Goal: Task Accomplishment & Management: Manage account settings

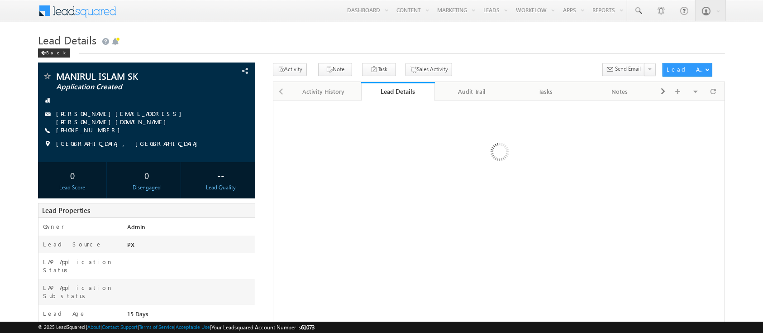
click at [462, 98] on link "Audit Trail" at bounding box center [472, 91] width 74 height 19
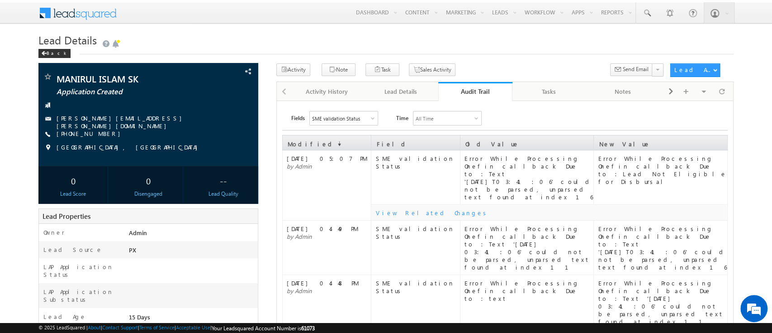
click at [357, 119] on div "SME validation Status" at bounding box center [336, 118] width 48 height 6
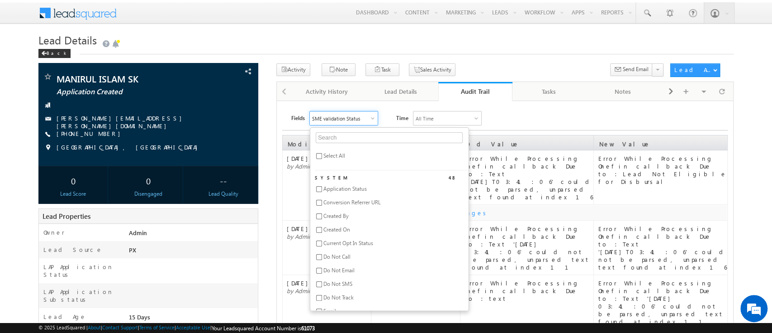
click at [339, 150] on div "Select All System 48 Application Status Conversion Referrer URL Created By Crea…" at bounding box center [389, 218] width 159 height 183
click at [335, 153] on span "Select All" at bounding box center [335, 155] width 22 height 7
checkbox input "true"
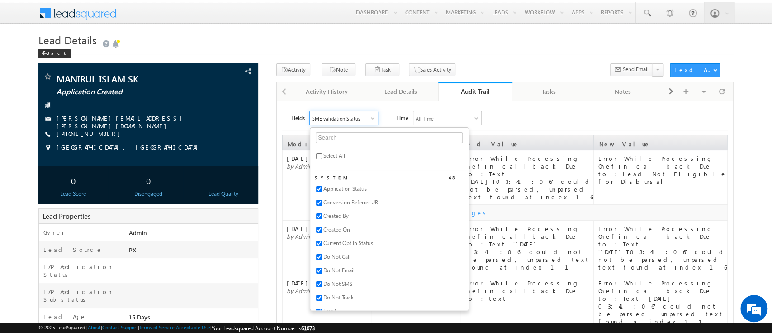
checkbox input "true"
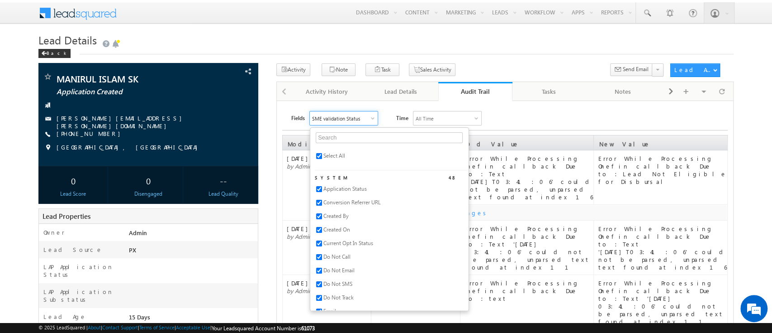
checkbox input "true"
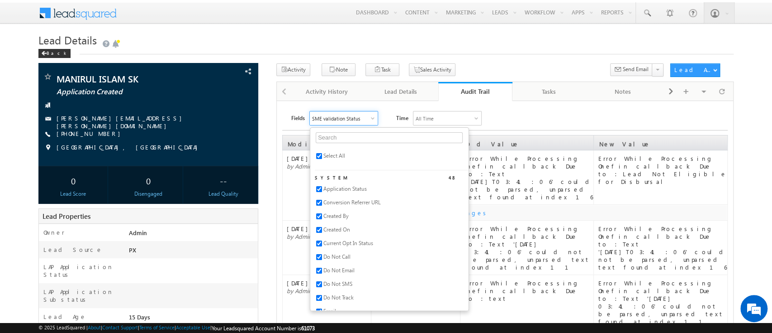
checkbox input "true"
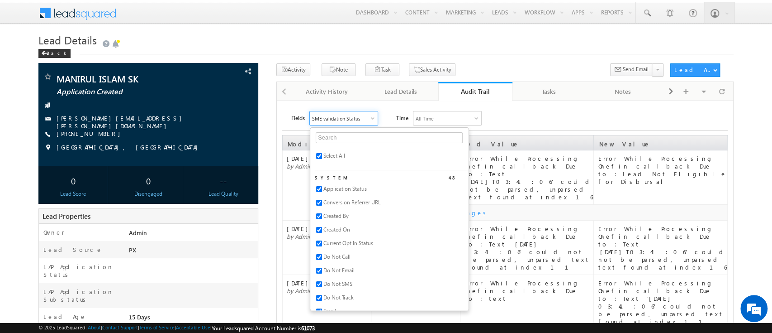
checkbox input "true"
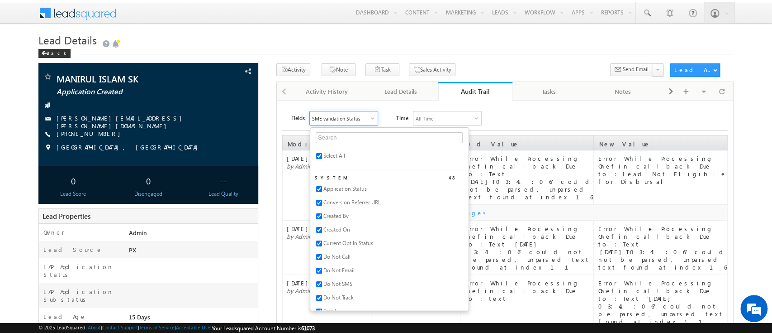
checkbox input "true"
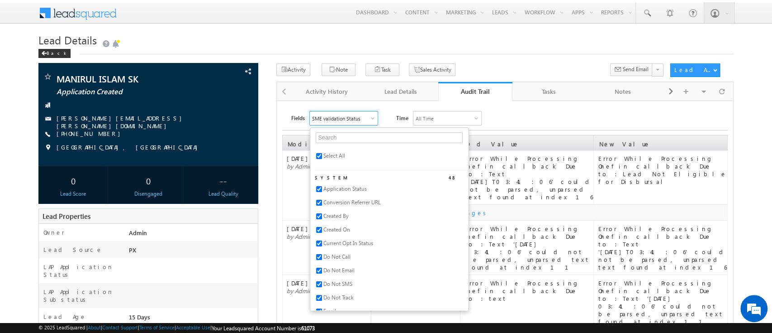
checkbox input "true"
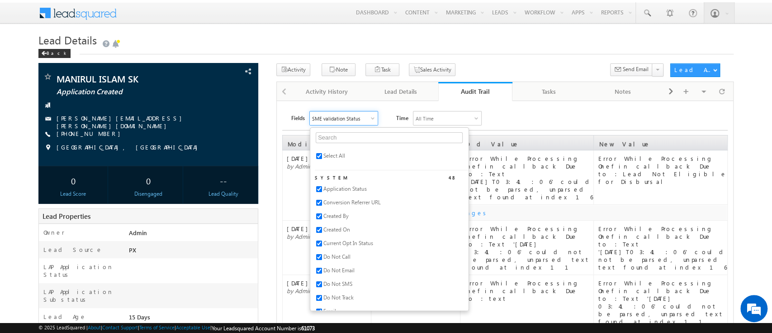
checkbox input "true"
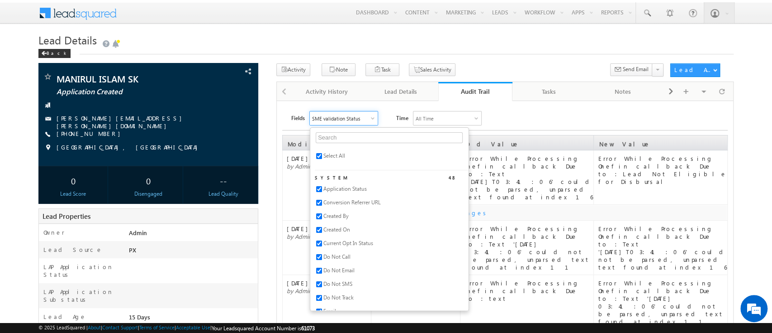
checkbox input "true"
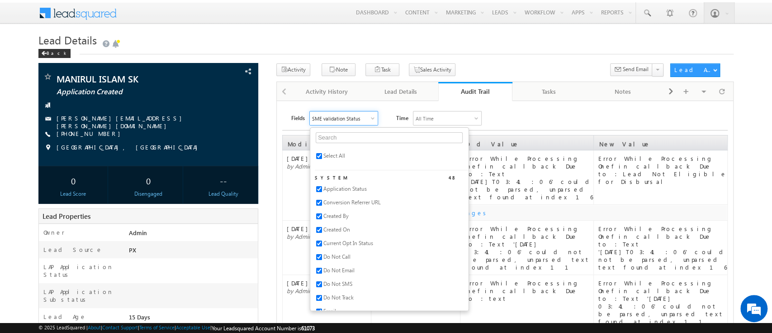
checkbox input "true"
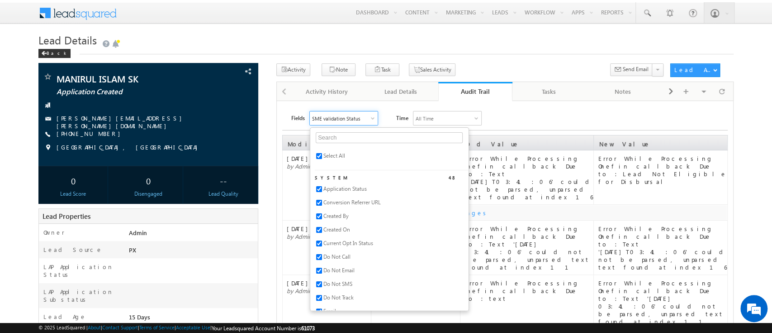
checkbox input "true"
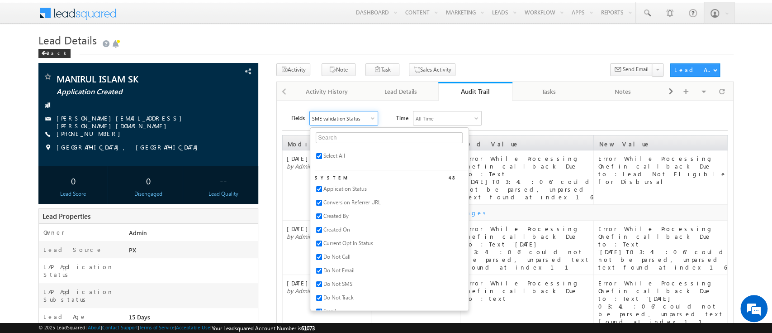
checkbox input "true"
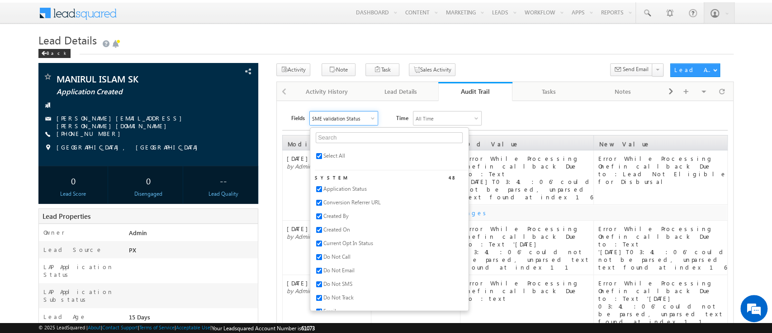
checkbox input "true"
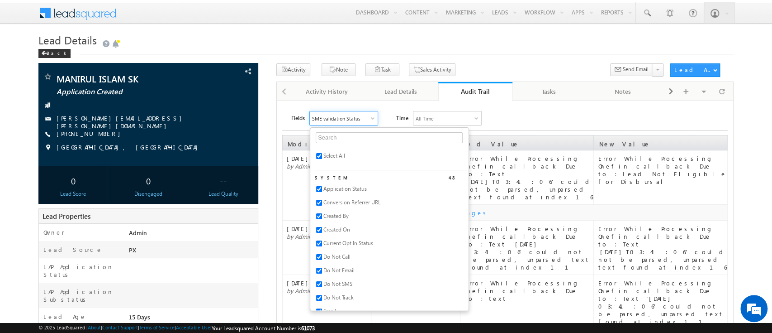
checkbox input "true"
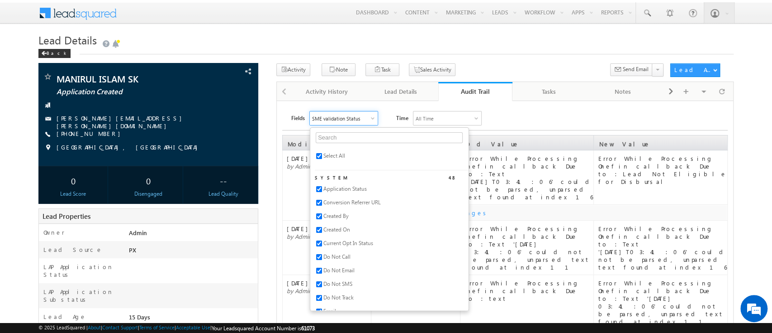
checkbox input "true"
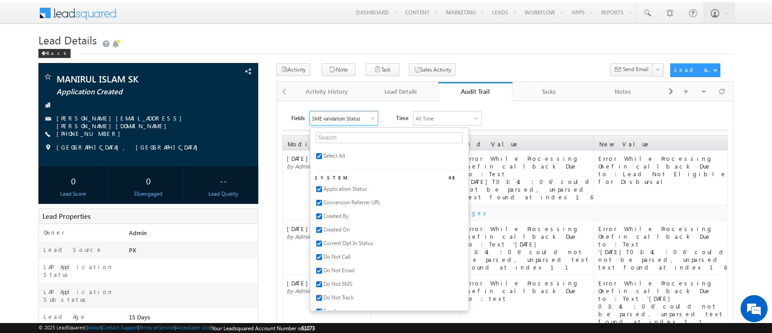
checkbox input "true"
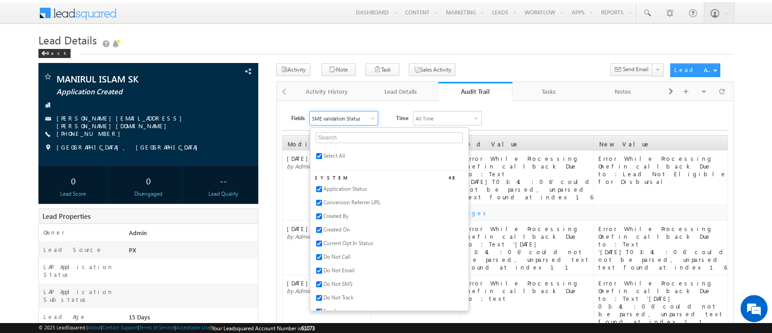
checkbox input "true"
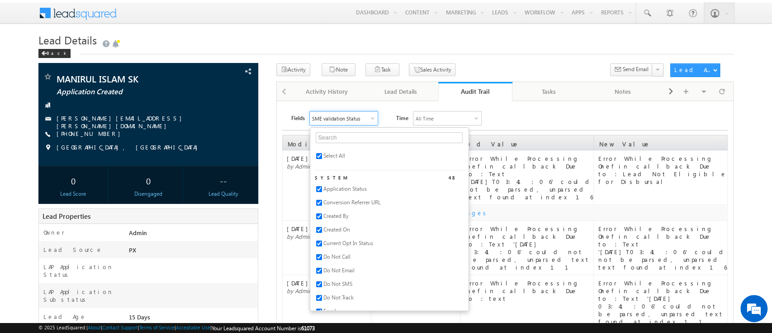
checkbox input "true"
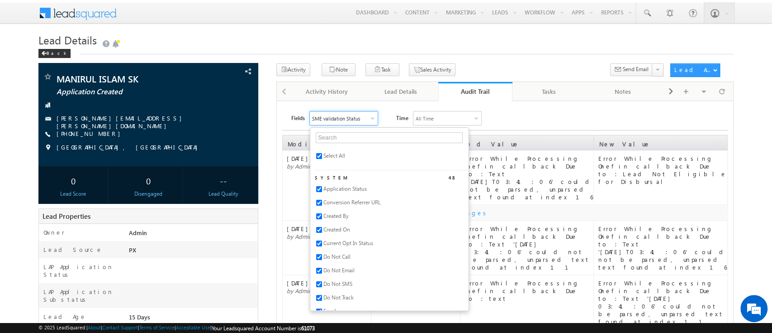
checkbox input "true"
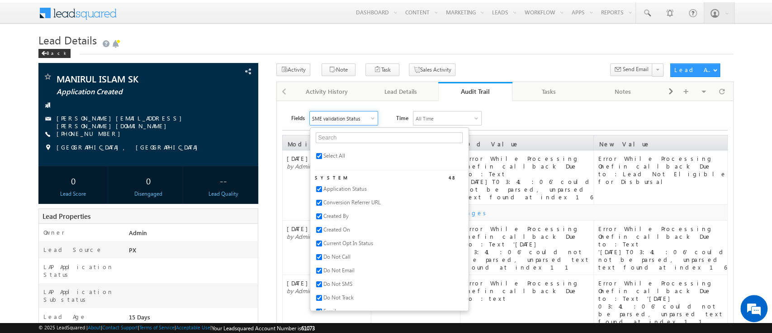
checkbox input "true"
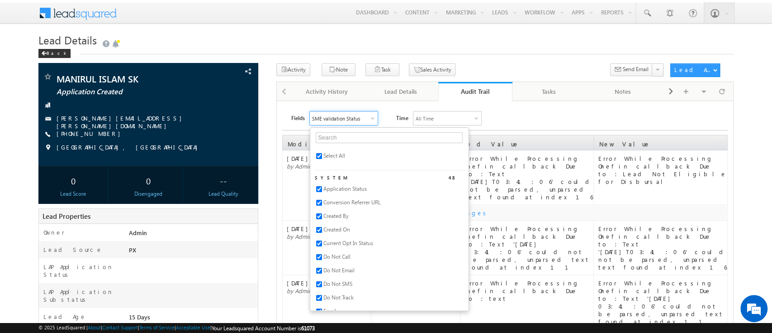
checkbox input "true"
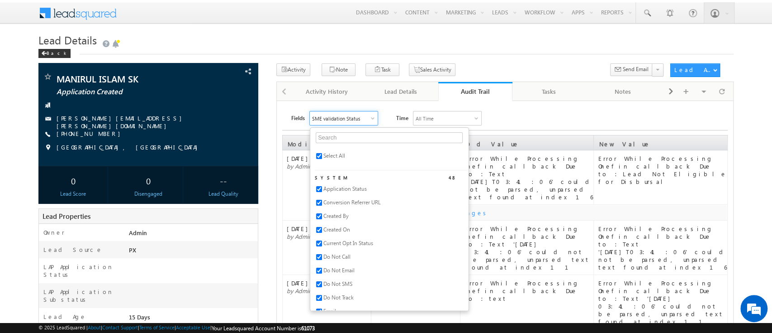
checkbox input "true"
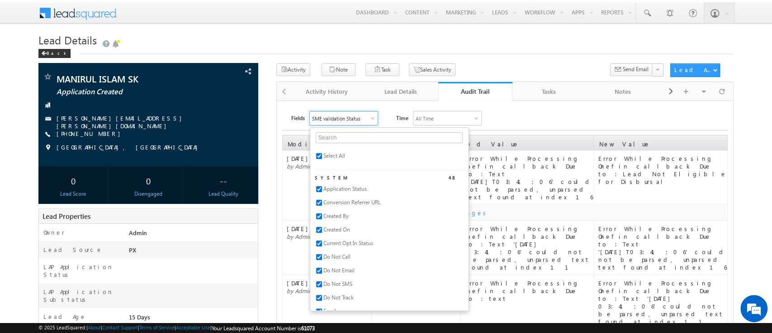
checkbox input "true"
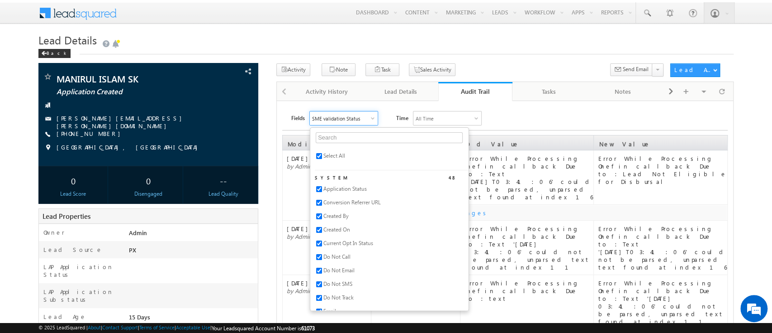
checkbox input "true"
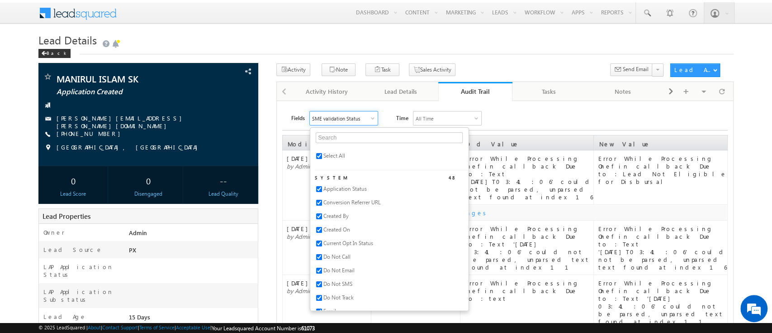
checkbox input "true"
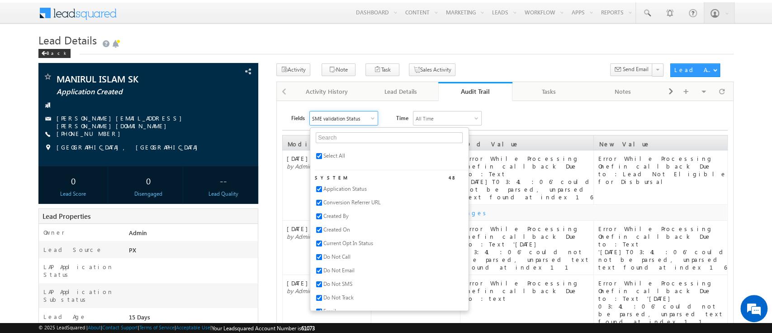
checkbox input "true"
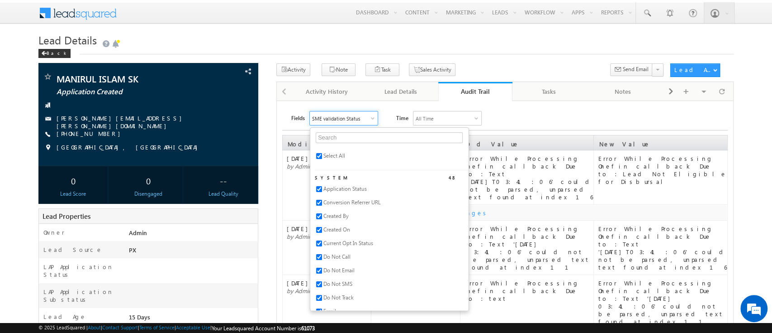
checkbox input "true"
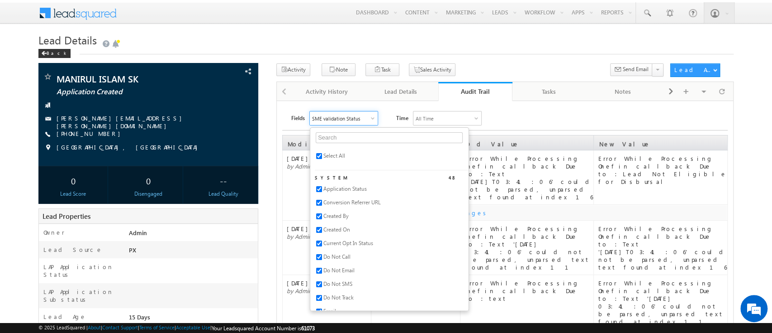
checkbox input "true"
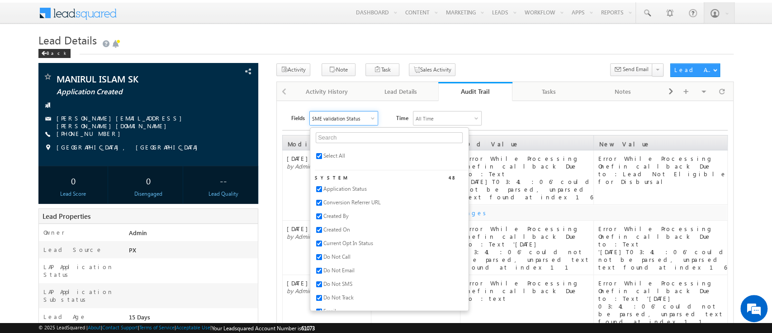
checkbox input "true"
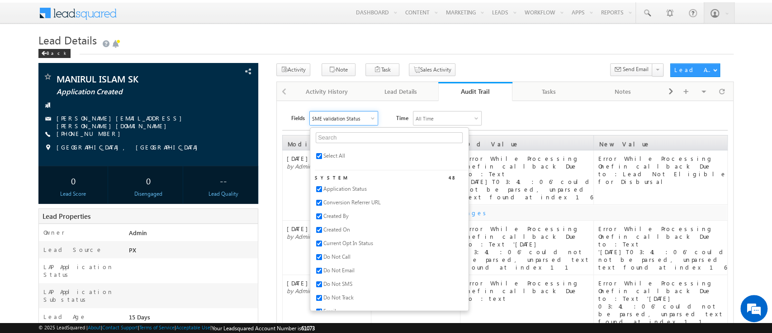
checkbox input "true"
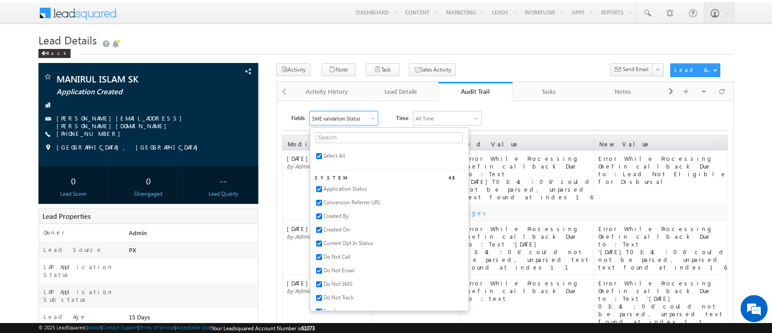
checkbox input "true"
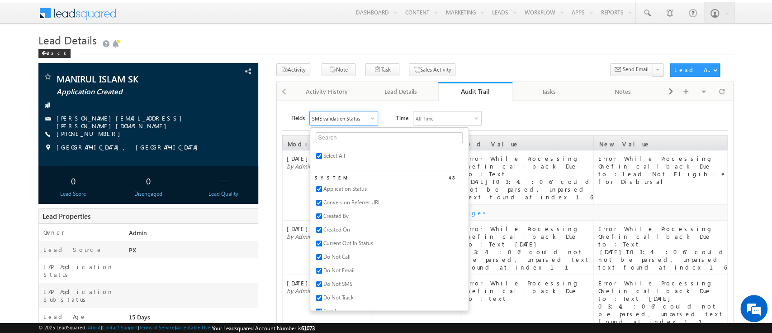
checkbox input "true"
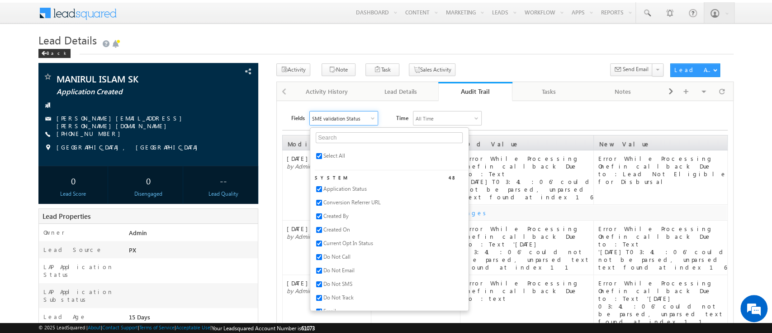
checkbox input "true"
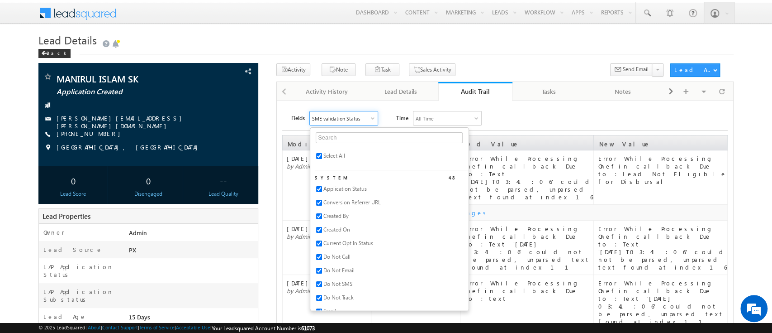
checkbox input "true"
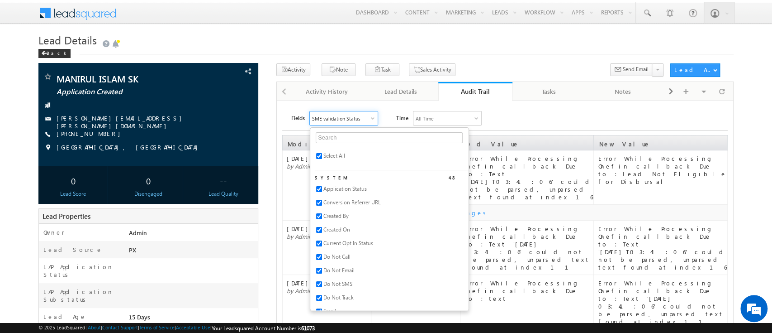
checkbox input "true"
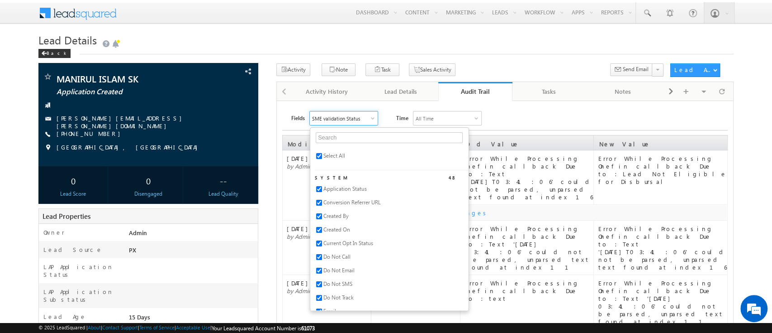
checkbox input "true"
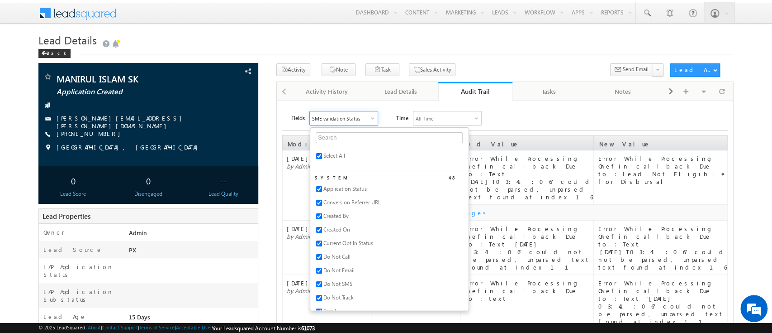
checkbox input "true"
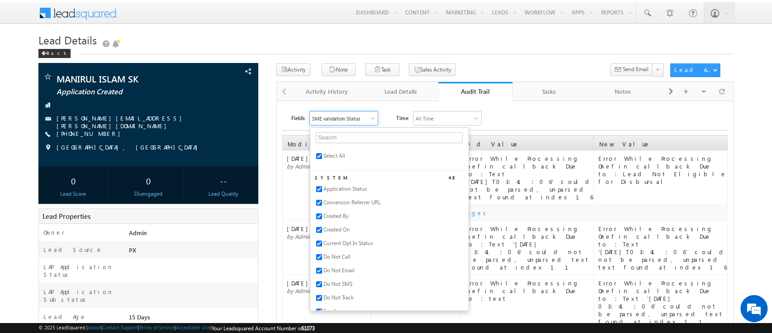
checkbox input "true"
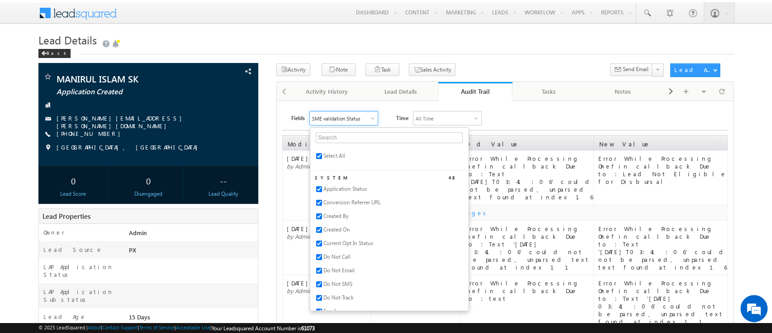
checkbox input "true"
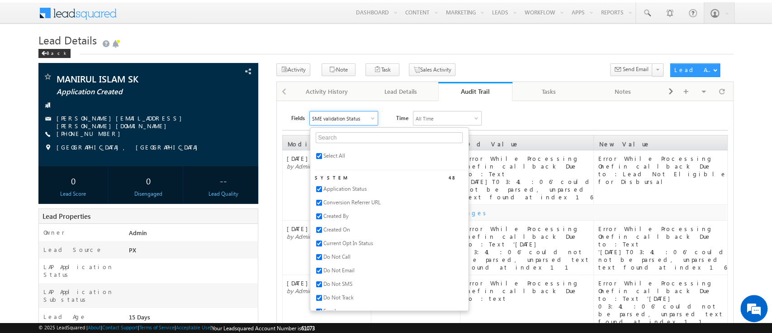
checkbox input "true"
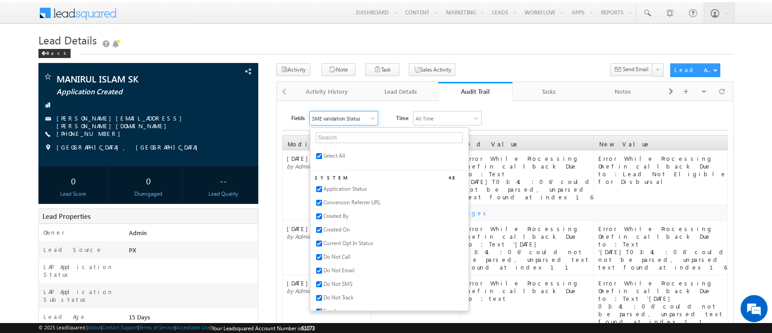
checkbox input "true"
click at [514, 114] on div "Fields All Selected Select All System 48 Application Status Conversion Referrer…" at bounding box center [509, 118] width 437 height 14
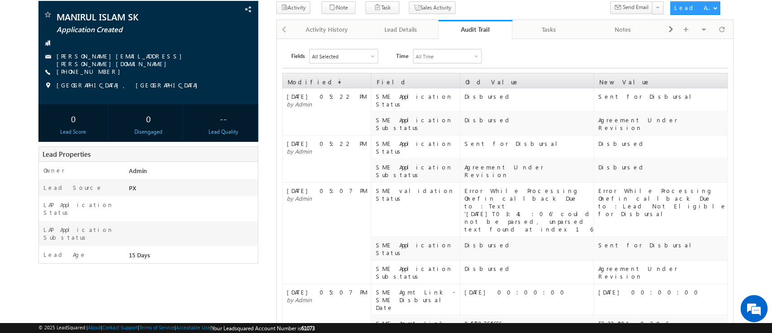
scroll to position [63, 0]
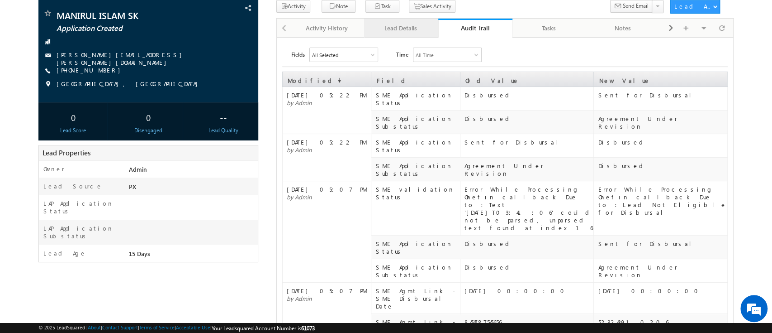
click at [410, 26] on div "Lead Details" at bounding box center [400, 28] width 59 height 11
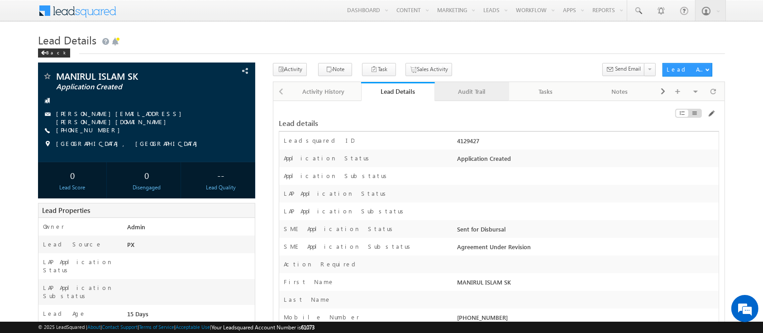
click at [481, 97] on link "Audit Trail" at bounding box center [472, 91] width 74 height 19
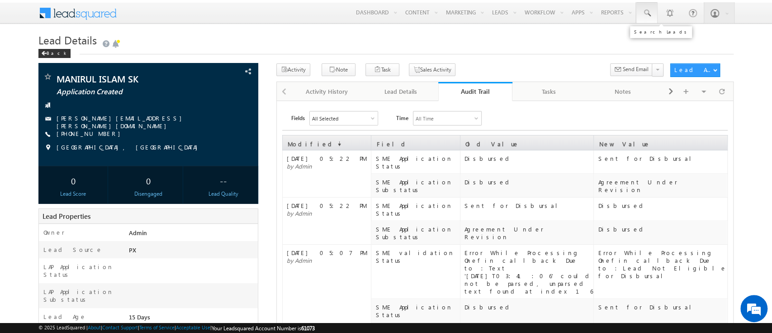
click at [648, 12] on span at bounding box center [647, 13] width 9 height 9
paste input "SME0000531"
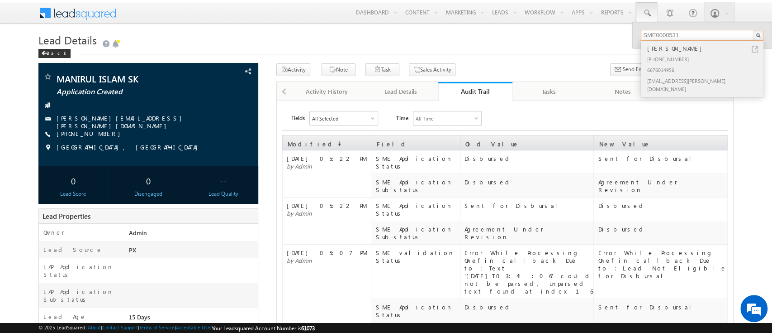
type input "SME0000531"
click at [715, 61] on div "[PHONE_NUMBER]" at bounding box center [706, 58] width 121 height 11
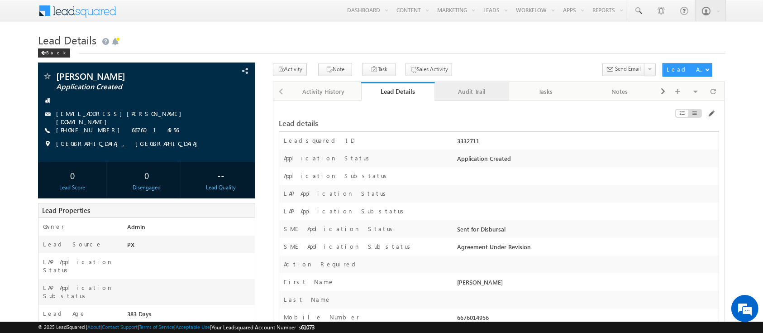
click at [472, 86] on div "Audit Trail" at bounding box center [471, 91] width 59 height 11
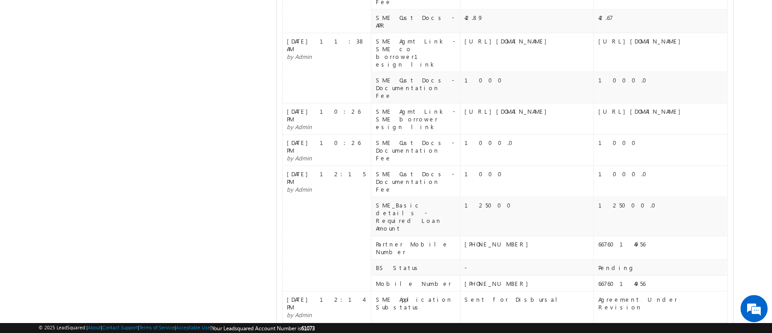
scroll to position [593, 0]
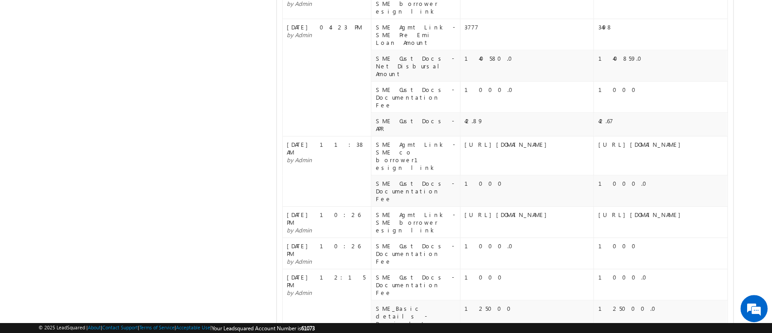
scroll to position [0, 0]
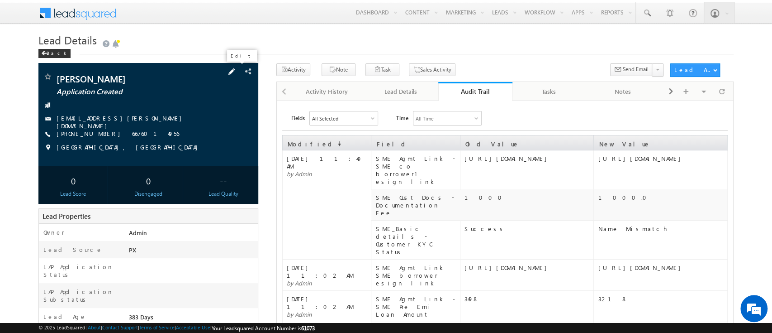
click at [236, 72] on span at bounding box center [232, 72] width 10 height 10
click at [391, 93] on div "Lead Details" at bounding box center [400, 91] width 59 height 11
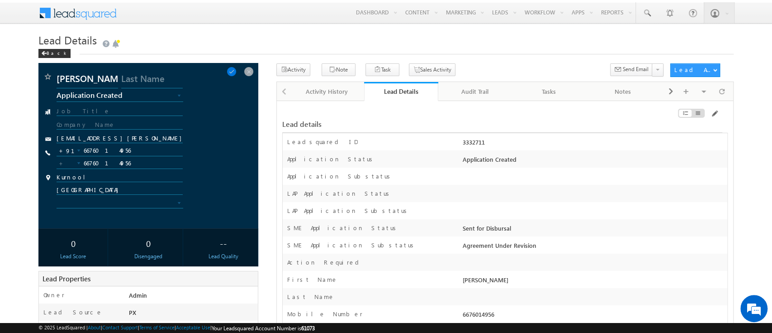
click at [391, 93] on div "Lead Details" at bounding box center [401, 91] width 61 height 9
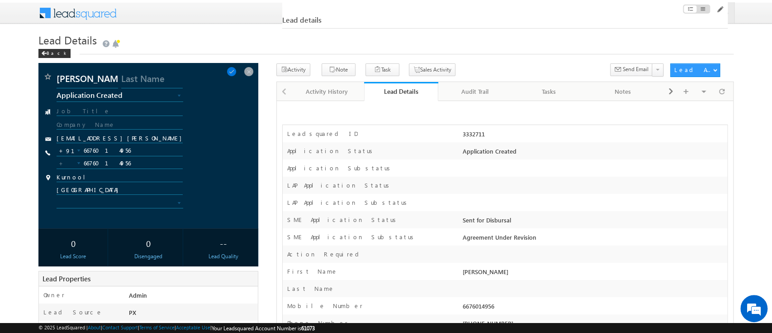
scroll to position [292, 0]
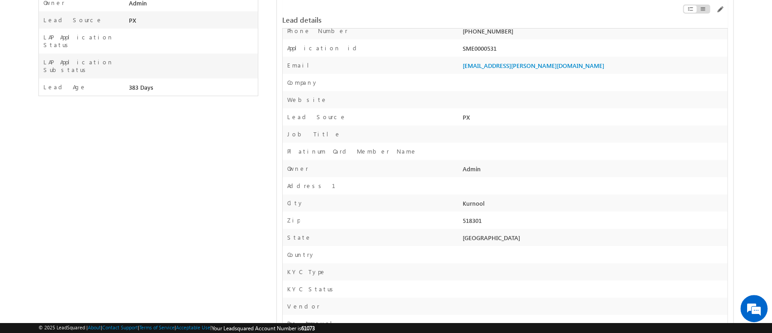
click at [481, 50] on div "SME0000531" at bounding box center [594, 50] width 267 height 13
copy div "SME0000531"
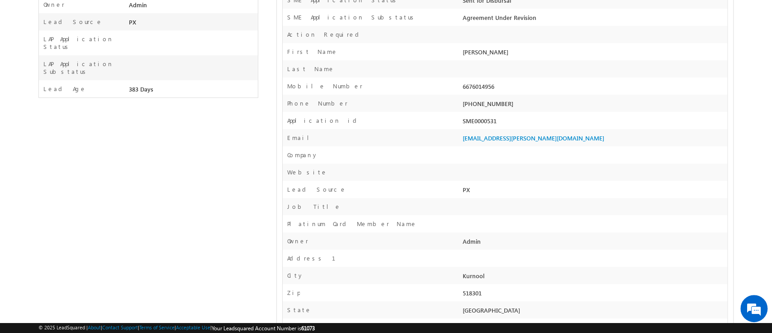
scroll to position [0, 0]
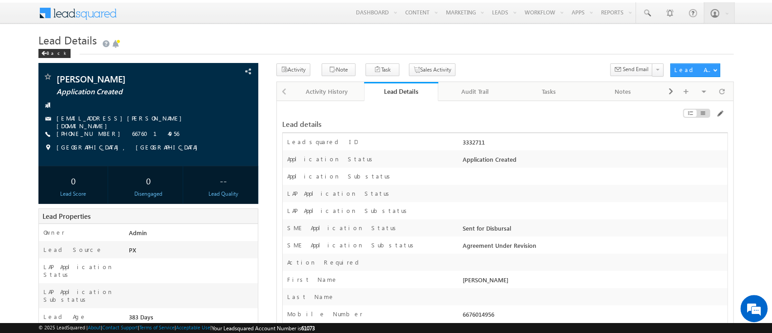
click at [472, 139] on div "3332711" at bounding box center [594, 144] width 267 height 13
copy div "3332711"
click at [235, 67] on span at bounding box center [232, 72] width 10 height 10
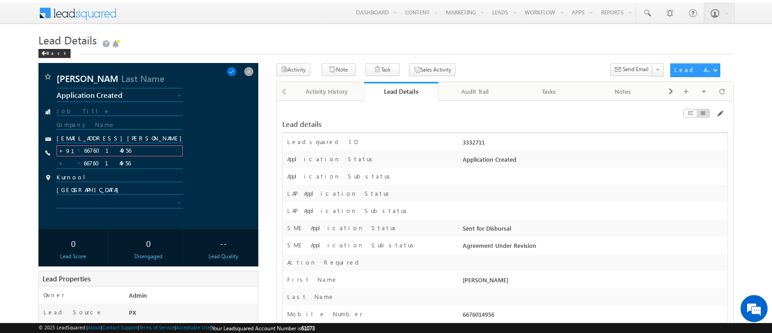
click at [103, 145] on input "6676014956" at bounding box center [120, 150] width 126 height 11
paste input "8825646759"
type input "8825646759"
click at [101, 160] on input "6676014956" at bounding box center [120, 163] width 126 height 11
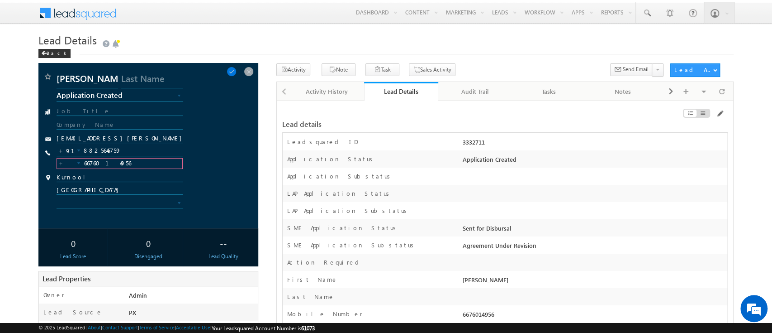
click at [101, 160] on input "6676014956" at bounding box center [120, 163] width 126 height 11
type input "667601495"
paste input "8825646759"
type input "8825646759"
click at [79, 162] on div at bounding box center [78, 163] width 5 height 5
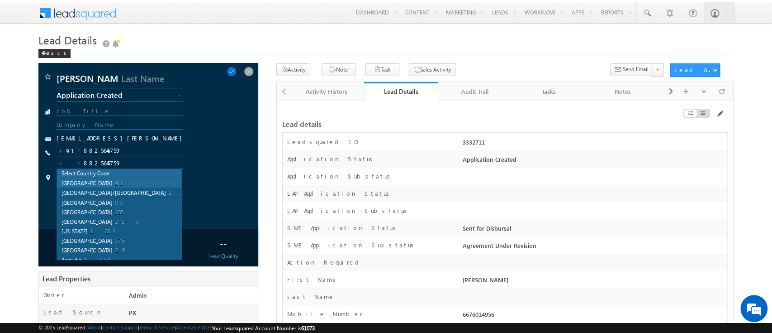
click at [115, 183] on span "91" at bounding box center [124, 183] width 19 height 8
type input "+91"
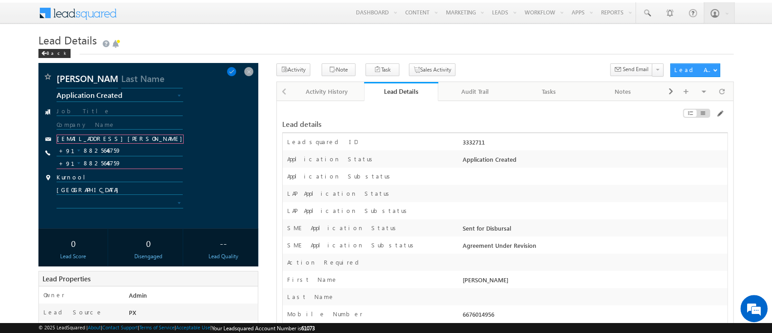
click at [142, 135] on input "swati.shikha@werize.com" at bounding box center [120, 138] width 127 height 9
paste input "karthikeyan.a@werize.com"
type input "karthikeyan.a@werize.com"
click at [235, 67] on span at bounding box center [232, 72] width 10 height 10
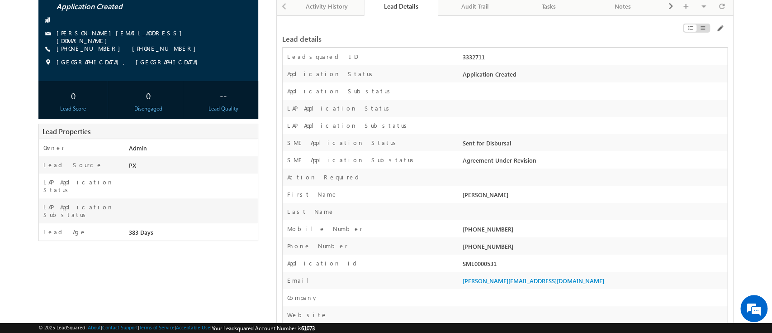
scroll to position [89, 0]
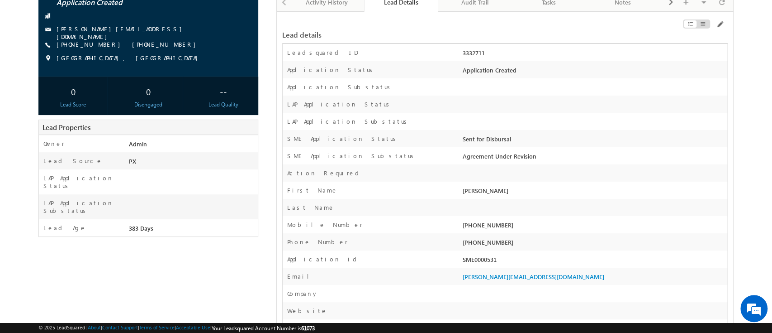
click at [480, 267] on div "SME0000531" at bounding box center [594, 261] width 267 height 13
copy div "SME0000531"
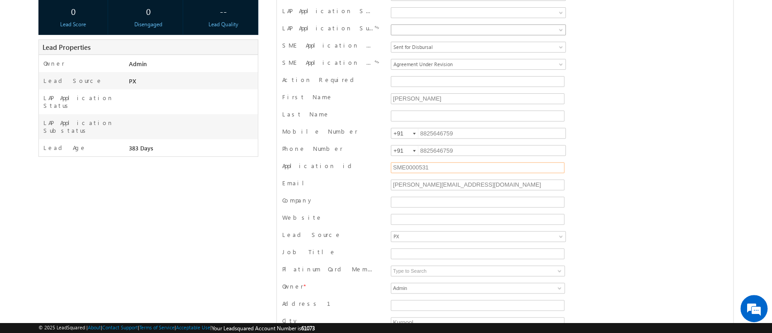
scroll to position [0, 0]
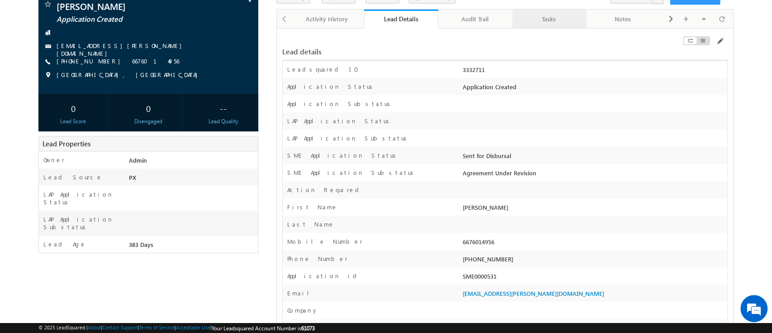
drag, startPoint x: 467, startPoint y: 12, endPoint x: 565, endPoint y: 24, distance: 98.9
click at [467, 12] on link "Audit Trail" at bounding box center [475, 19] width 74 height 19
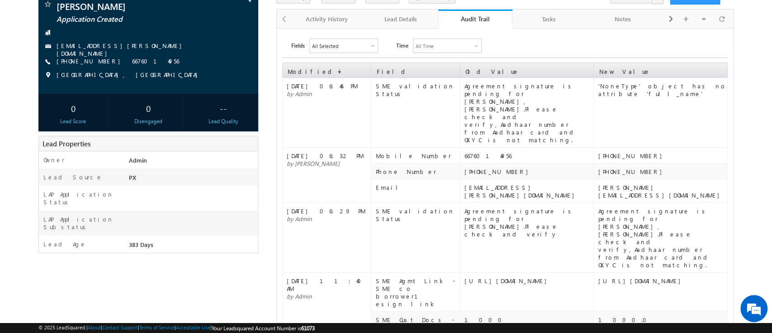
click at [650, 87] on div "'NoneType' object has no attribute 'full_name'" at bounding box center [662, 89] width 129 height 15
copy table "'NoneType' object has no attribute 'full_name'"
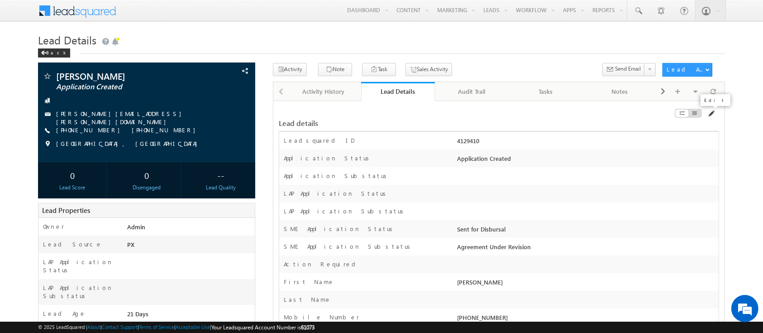
click at [713, 115] on span at bounding box center [710, 113] width 7 height 7
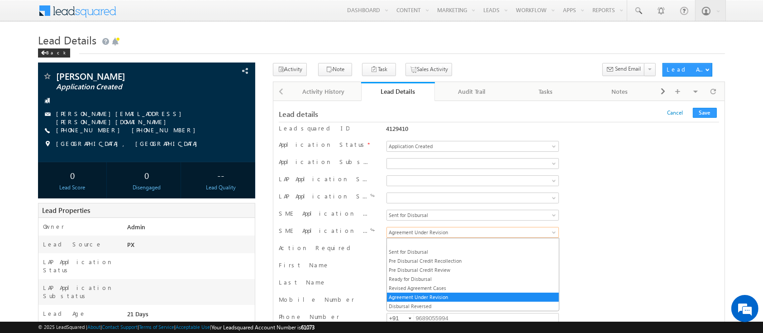
click at [496, 236] on span "Agreement Under Revision" at bounding box center [457, 232] width 141 height 8
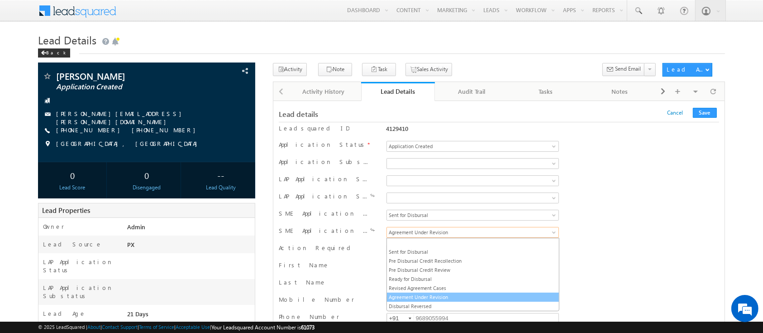
click at [496, 236] on span "Agreement Under Revision" at bounding box center [457, 232] width 141 height 8
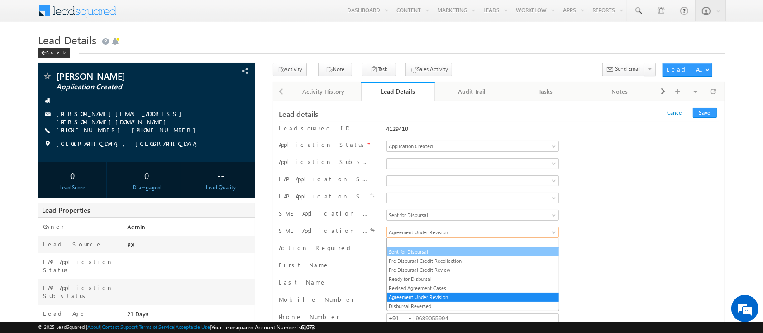
click at [484, 250] on link "Sent for Disbursal" at bounding box center [473, 252] width 172 height 8
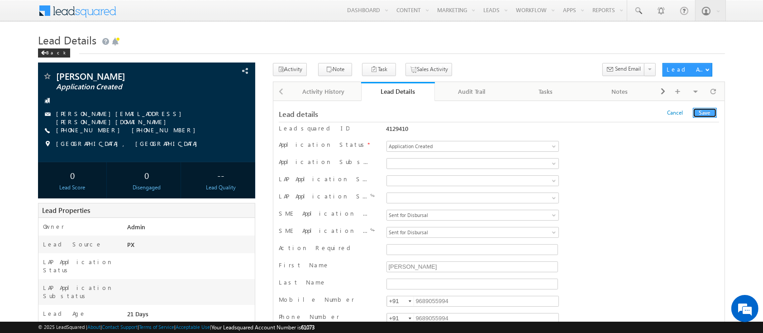
click at [704, 110] on button "Save" at bounding box center [705, 113] width 24 height 10
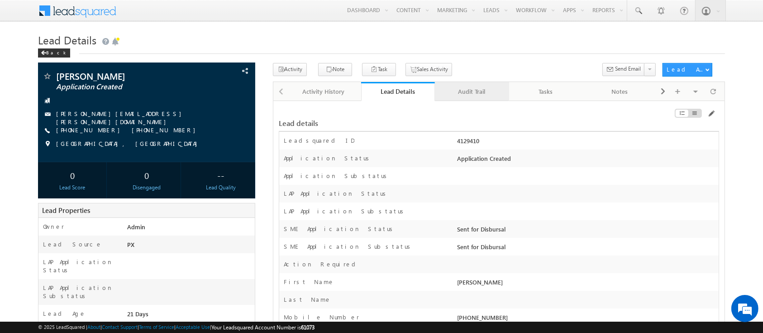
click at [469, 85] on link "Audit Trail" at bounding box center [472, 91] width 74 height 19
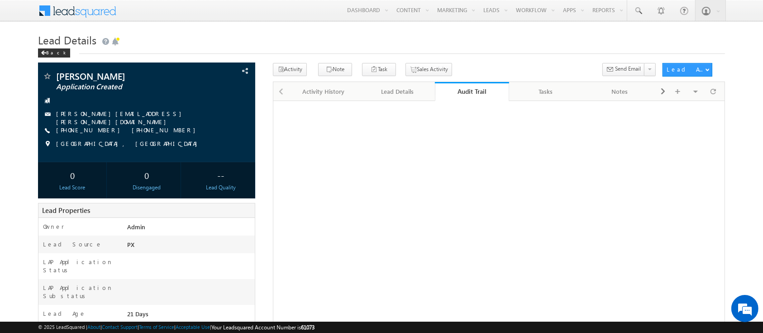
click at [469, 85] on link "Audit Trail" at bounding box center [472, 91] width 74 height 19
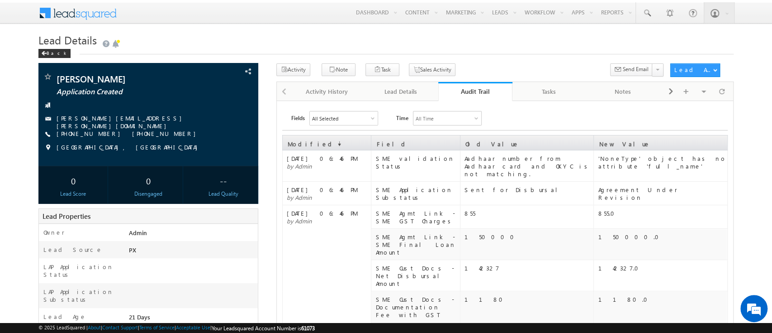
click at [405, 81] on div "Activity Note Task Sales Activity" at bounding box center [504, 72] width 457 height 19
click at [395, 89] on div "Lead Details" at bounding box center [400, 91] width 59 height 11
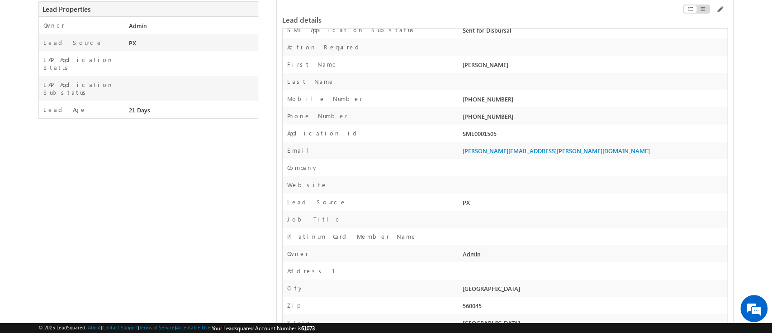
scroll to position [207, 0]
click at [478, 132] on div "Application id SME0001505" at bounding box center [505, 132] width 445 height 17
copy div "SME0001505"
click at [530, 271] on div "Address 1" at bounding box center [505, 270] width 445 height 17
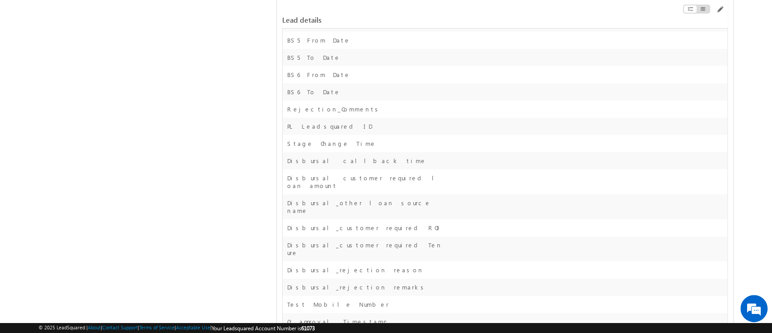
scroll to position [14029, 0]
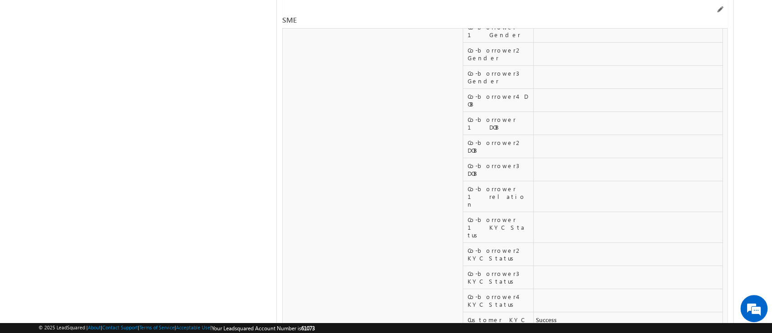
copy tbody "[DATE]"
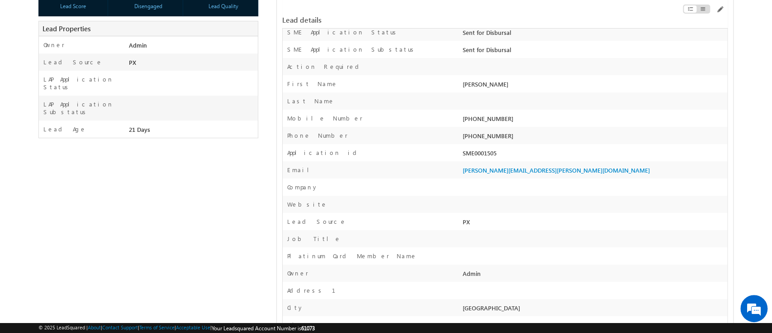
scroll to position [0, 0]
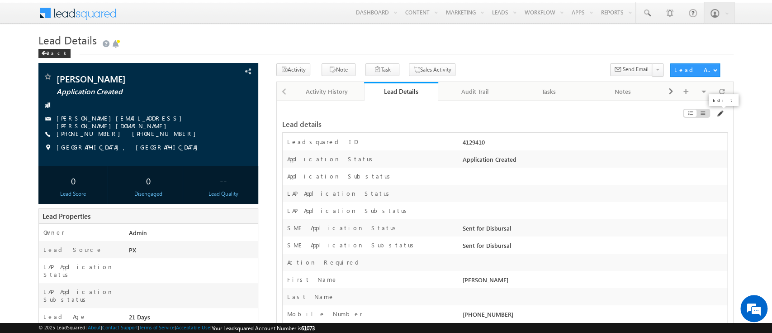
click at [722, 113] on span at bounding box center [719, 113] width 7 height 7
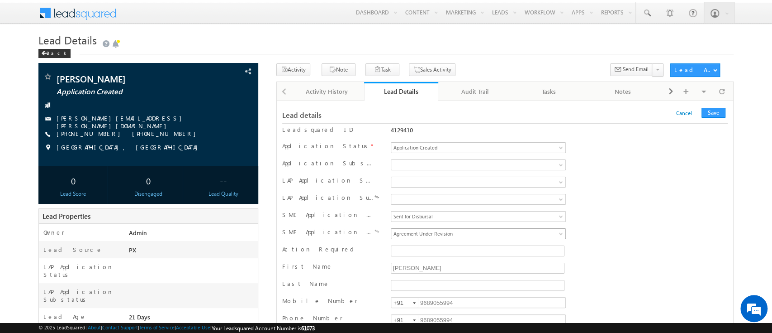
click at [547, 233] on link "Agreement Under Revision" at bounding box center [478, 233] width 175 height 11
click at [711, 111] on button "Save" at bounding box center [714, 113] width 24 height 10
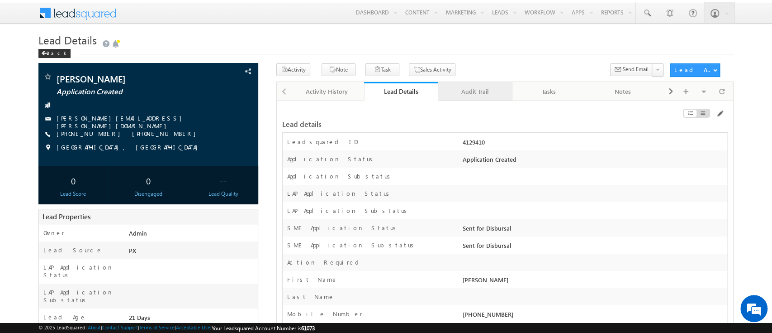
click at [465, 95] on div "Audit Trail" at bounding box center [475, 91] width 59 height 11
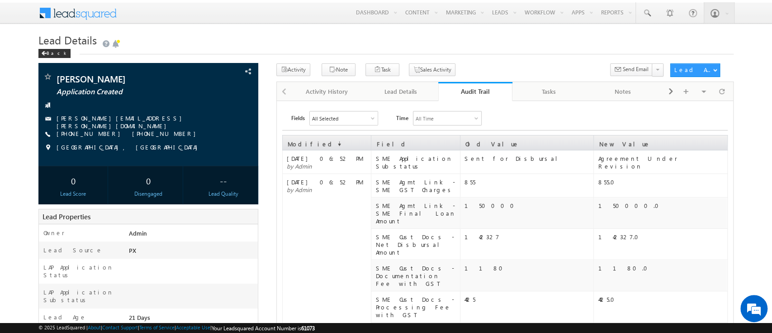
click at [477, 96] on link "Audit Trail" at bounding box center [475, 91] width 74 height 19
drag, startPoint x: 477, startPoint y: 96, endPoint x: 420, endPoint y: 232, distance: 147.8
click at [615, 161] on div "Agreement Under Revision" at bounding box center [662, 161] width 129 height 15
drag, startPoint x: 615, startPoint y: 161, endPoint x: 680, endPoint y: 161, distance: 64.7
click at [680, 161] on div "Agreement Under Revision" at bounding box center [662, 161] width 129 height 15
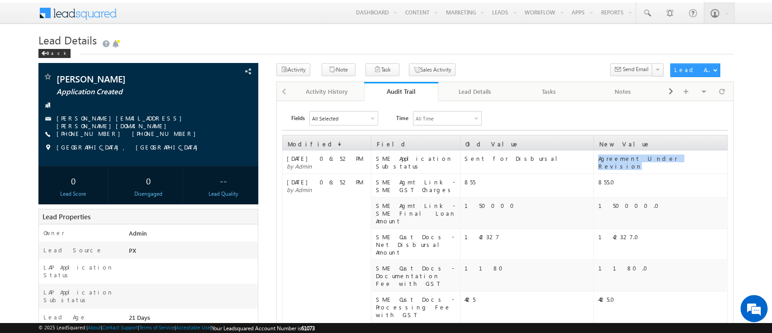
click at [680, 161] on div "Agreement Under Revision" at bounding box center [662, 161] width 129 height 15
